Goal: Find specific page/section

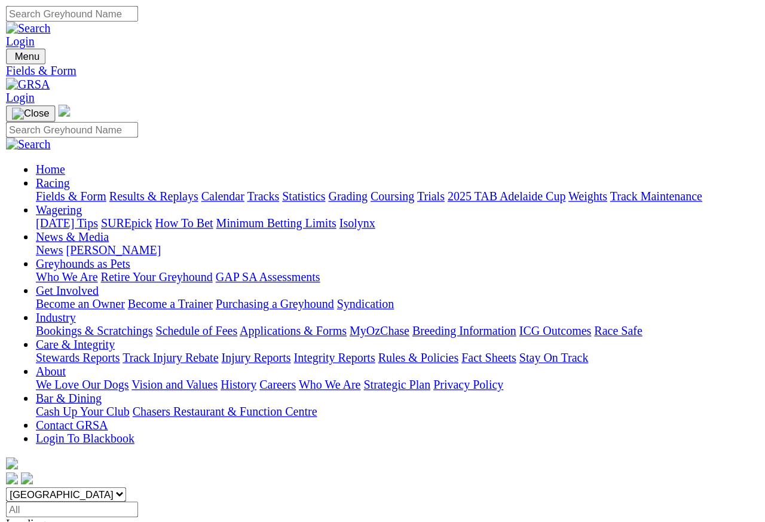
scroll to position [11, 0]
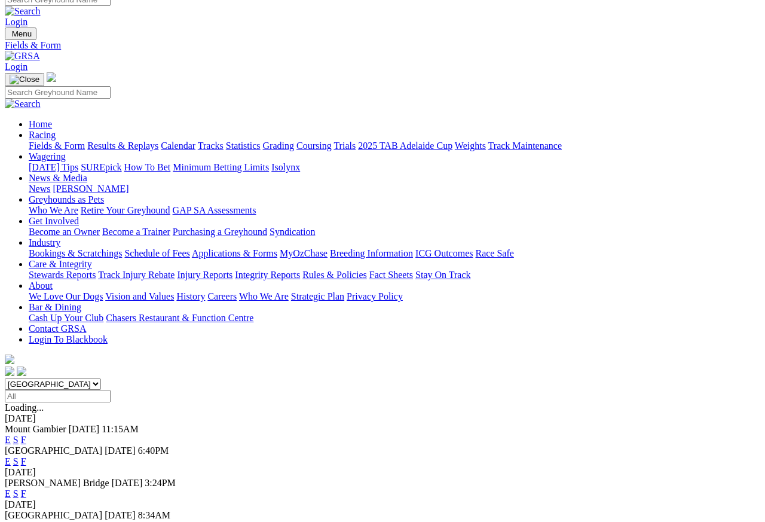
click at [92, 260] on link "Care & Integrity" at bounding box center [60, 265] width 63 height 10
click at [300, 270] on link "Integrity Reports" at bounding box center [267, 275] width 65 height 10
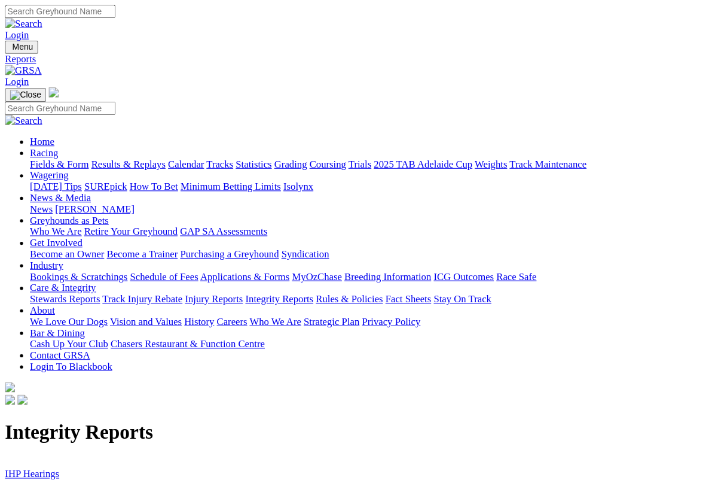
scroll to position [2, 0]
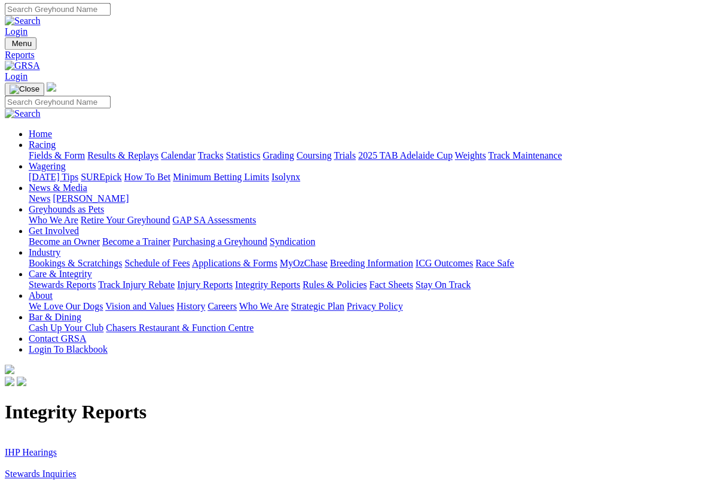
click at [42, 465] on link "Stewards Inquiries" at bounding box center [41, 473] width 72 height 10
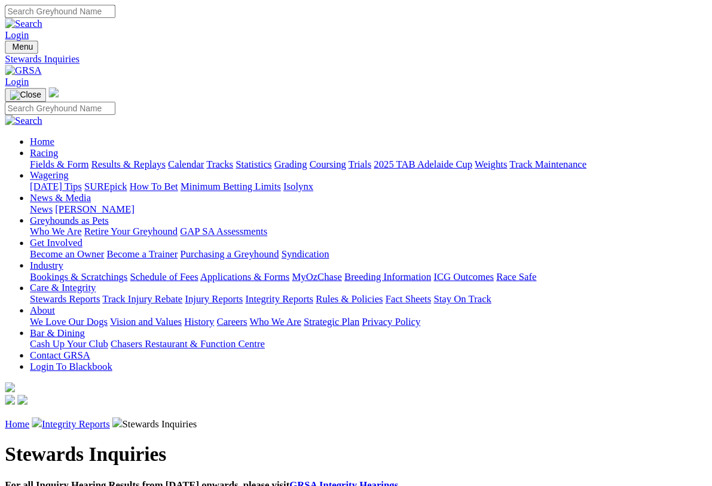
scroll to position [2, 0]
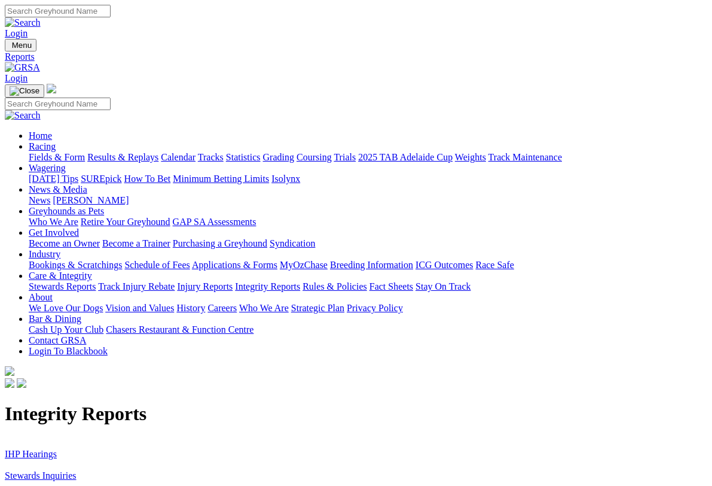
scroll to position [2, 0]
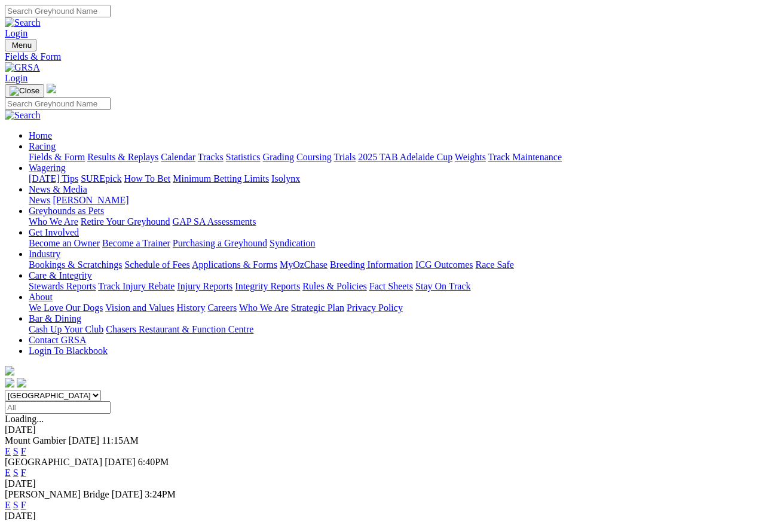
scroll to position [5, 0]
